Goal: Ask a question

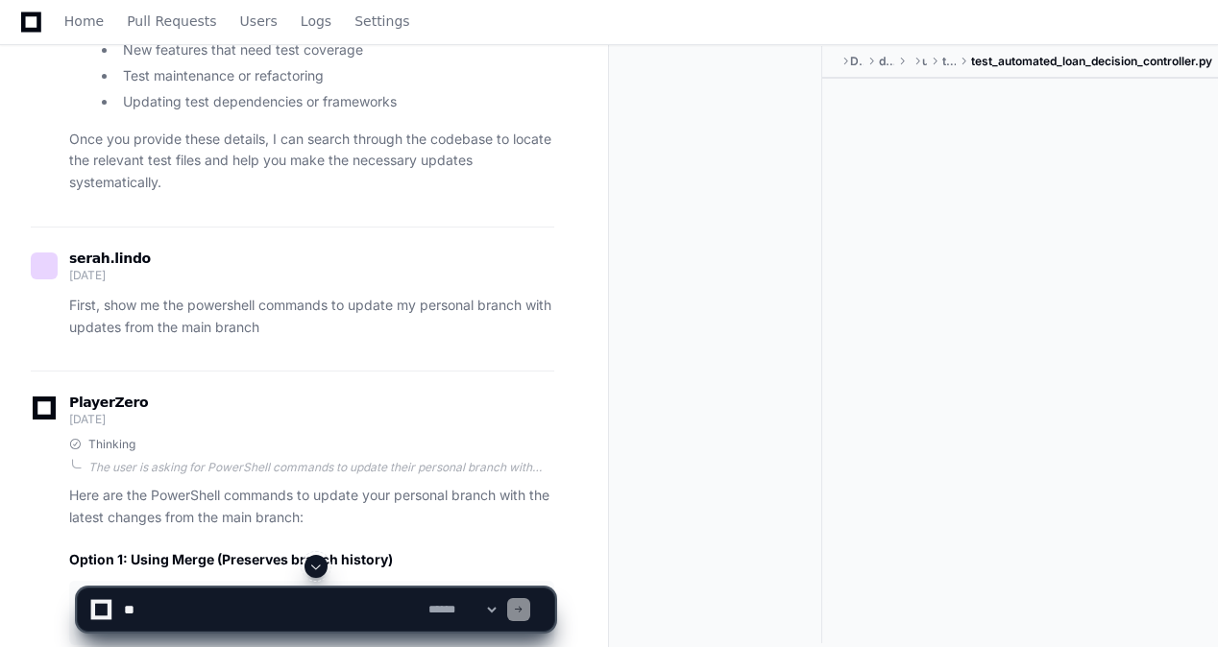
scroll to position [12387, 0]
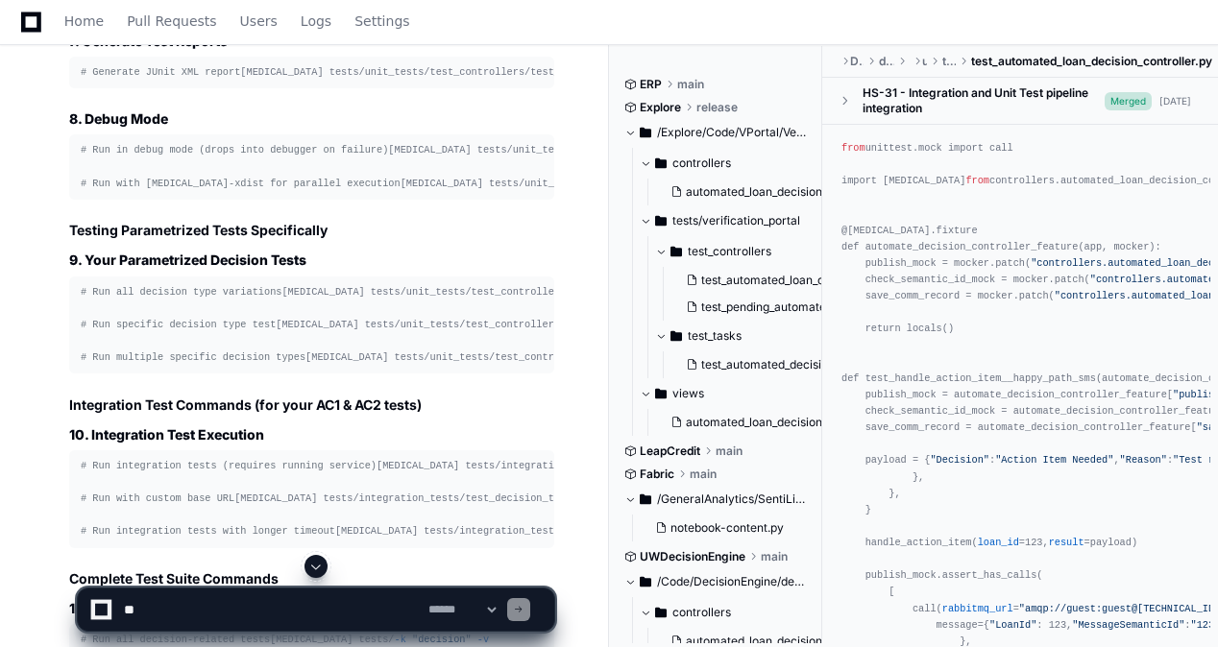
click at [319, 568] on span at bounding box center [315, 566] width 15 height 15
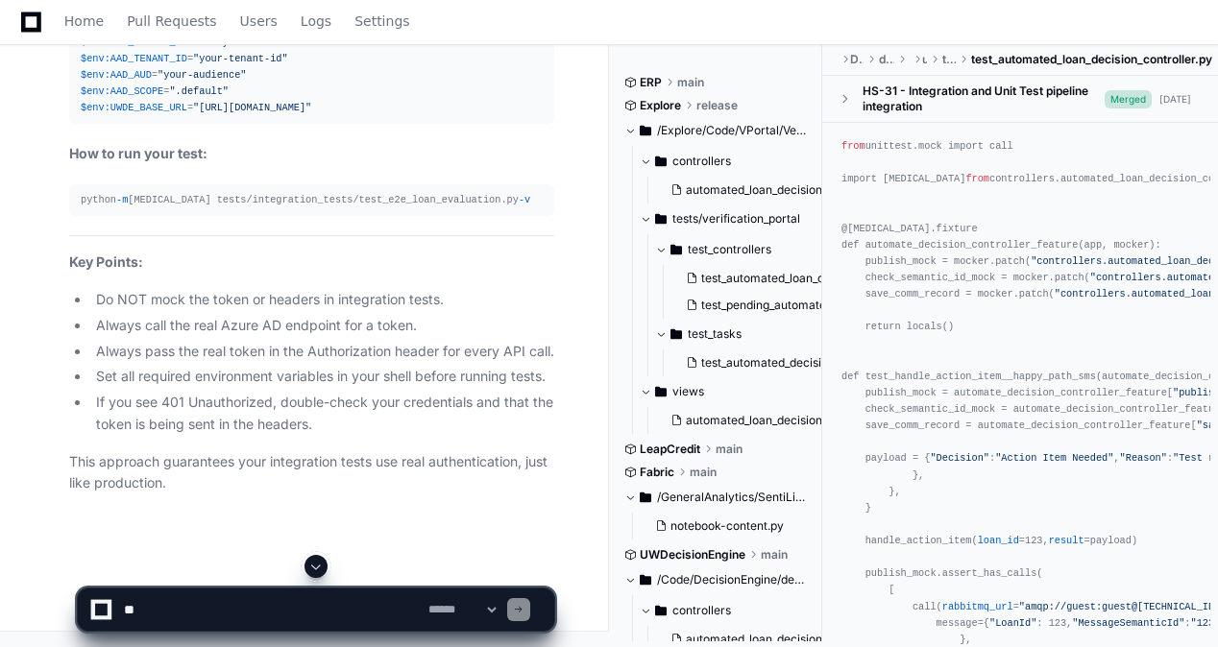
scroll to position [160102, 0]
click at [376, 619] on textarea at bounding box center [272, 610] width 304 height 42
click at [255, 614] on textarea at bounding box center [272, 610] width 304 height 42
paste textarea "**********"
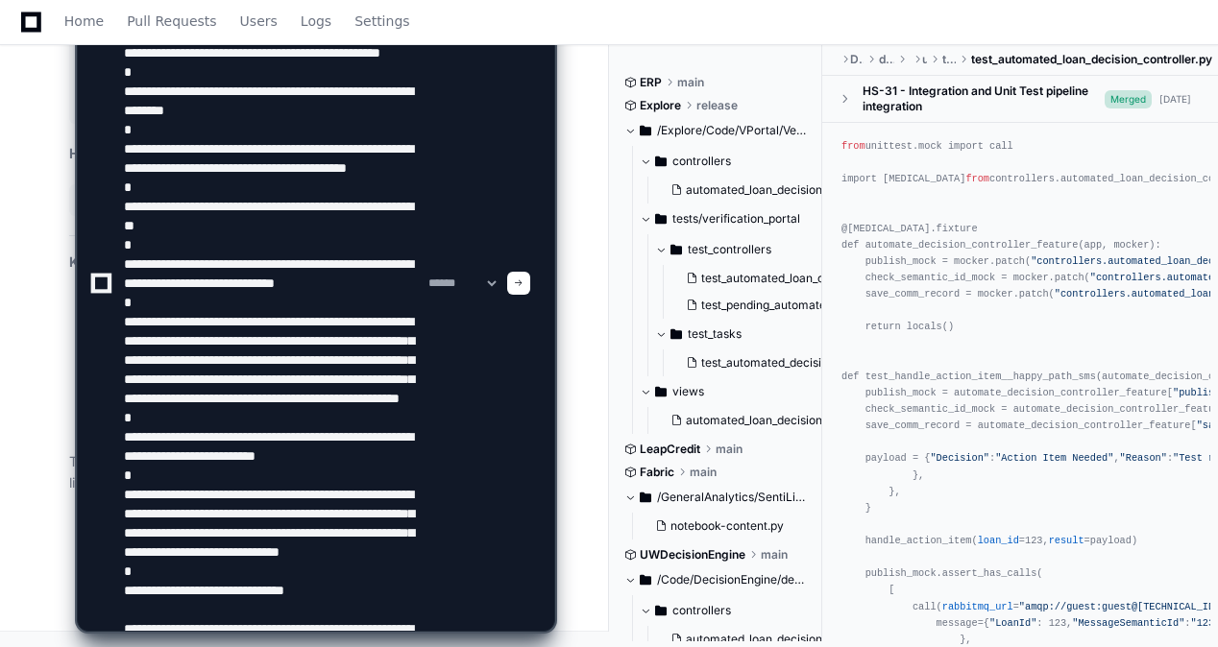
scroll to position [371, 0]
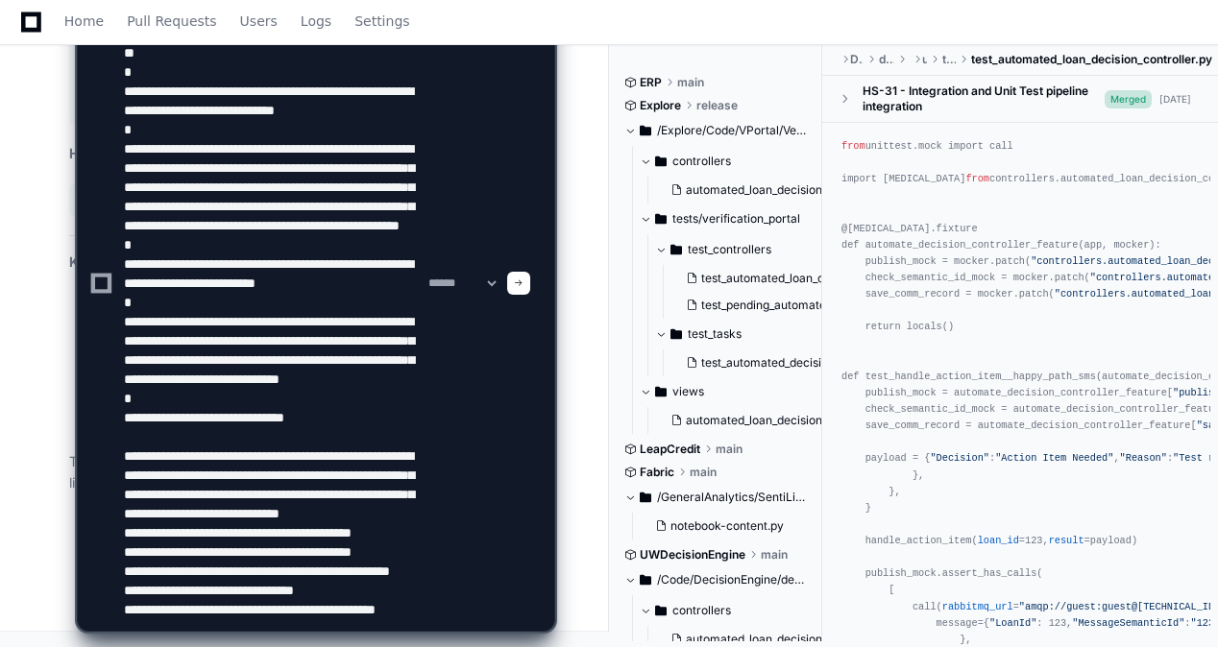
type textarea "**********"
click at [529, 283] on div at bounding box center [518, 283] width 23 height 23
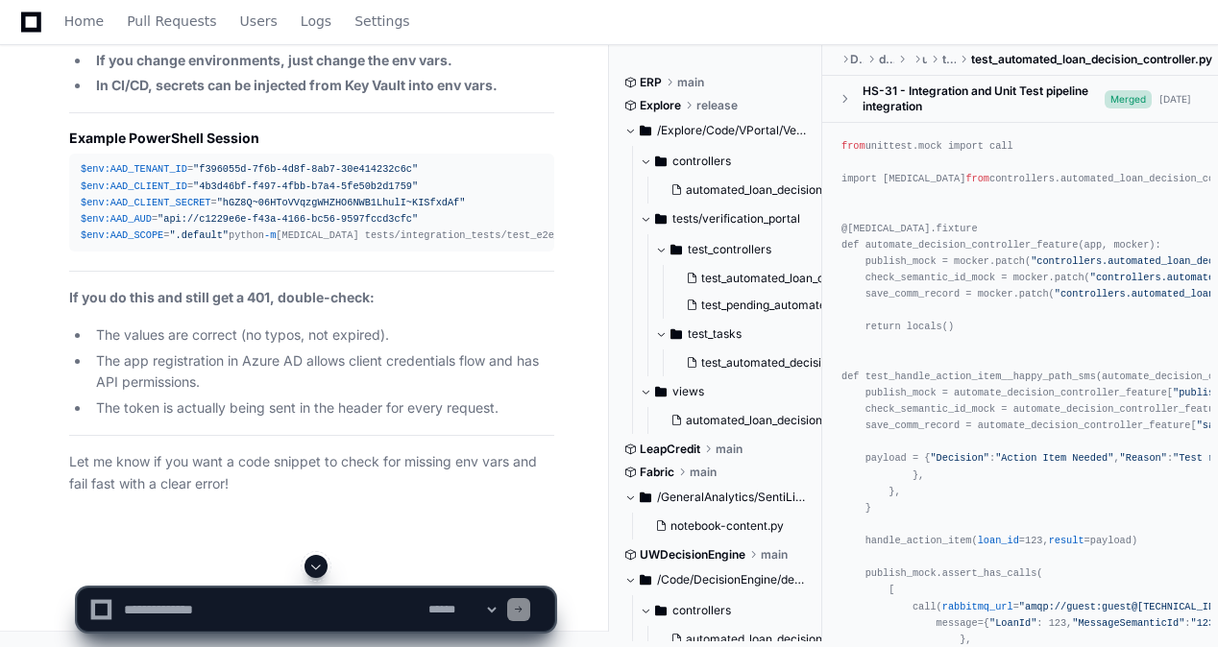
scroll to position [160096, 0]
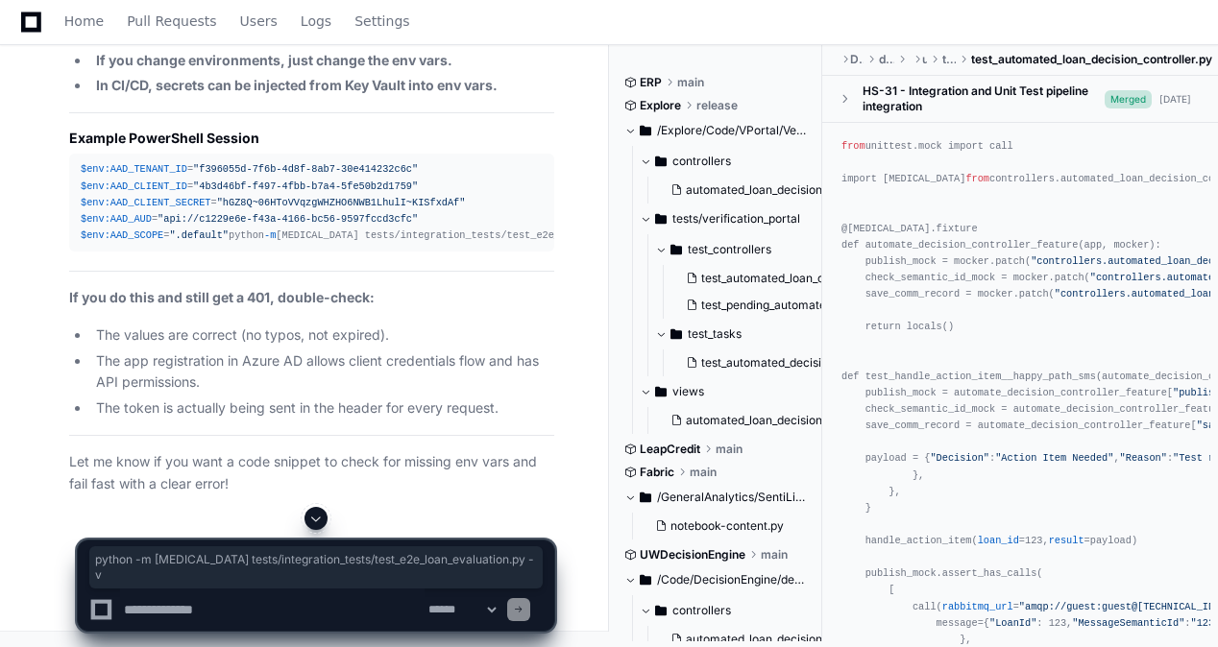
drag, startPoint x: 467, startPoint y: 181, endPoint x: 69, endPoint y: 180, distance: 397.5
drag, startPoint x: 69, startPoint y: 180, endPoint x: 177, endPoint y: 180, distance: 107.5
copy div "python -m [MEDICAL_DATA] tests/integration_tests/test_e2e_loan_evaluation.py -v"
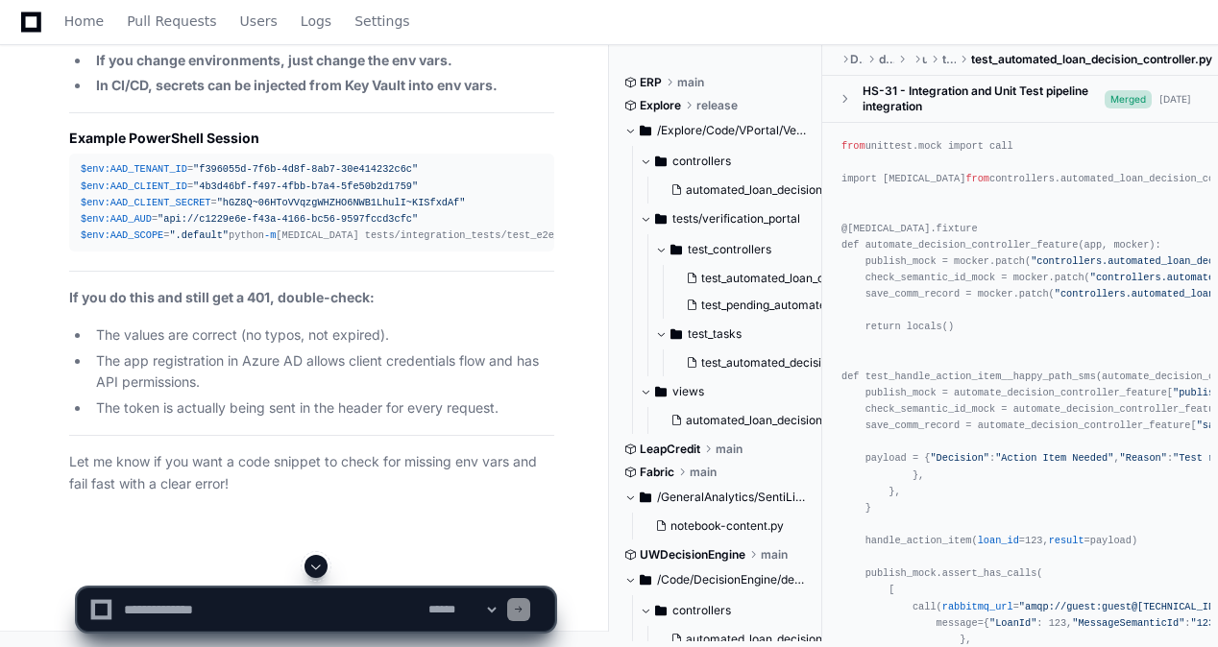
scroll to position [152126, 0]
